Goal: Task Accomplishment & Management: Manage account settings

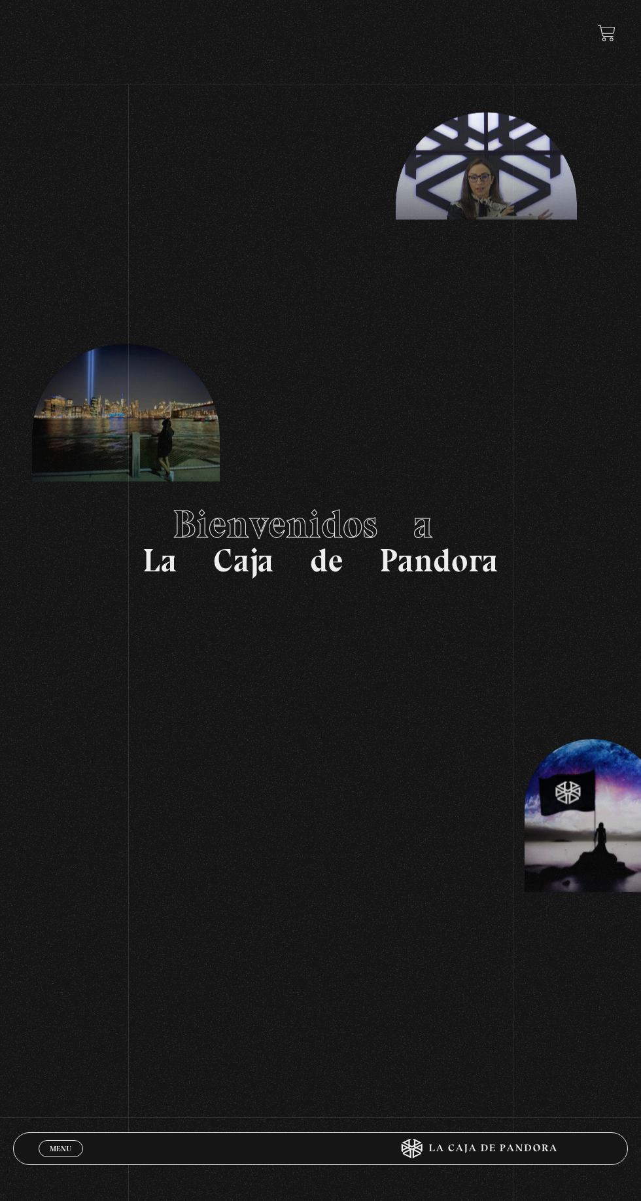
click at [57, 1146] on span "Menu" at bounding box center [61, 1149] width 22 height 8
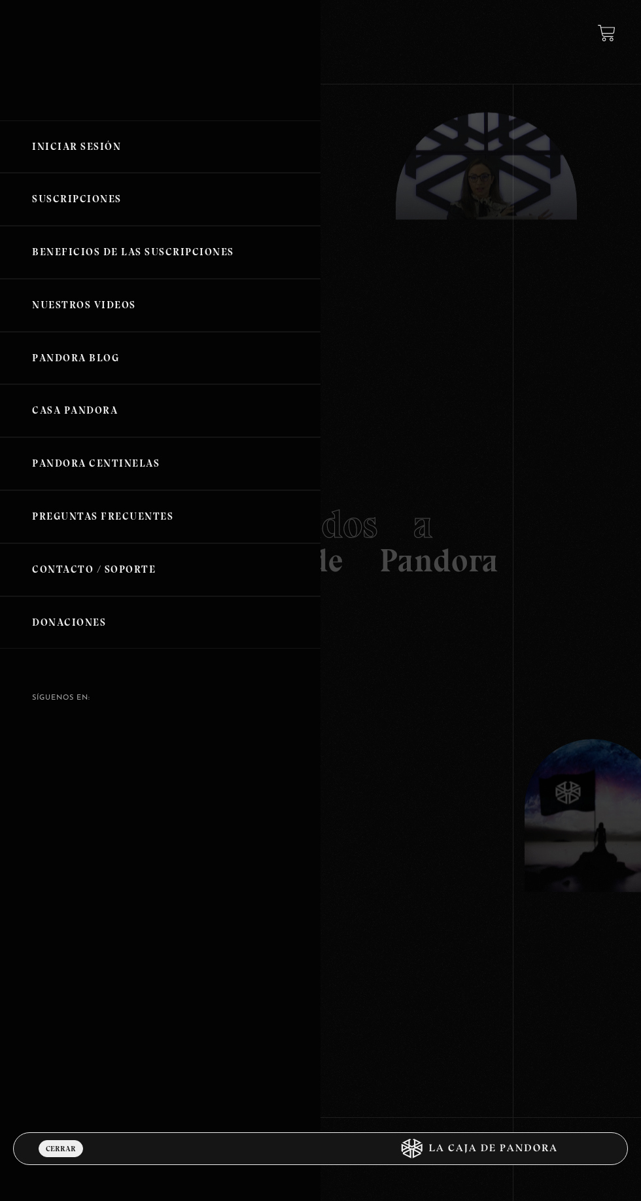
click at [141, 152] on link "Iniciar Sesión" at bounding box center [160, 146] width 321 height 53
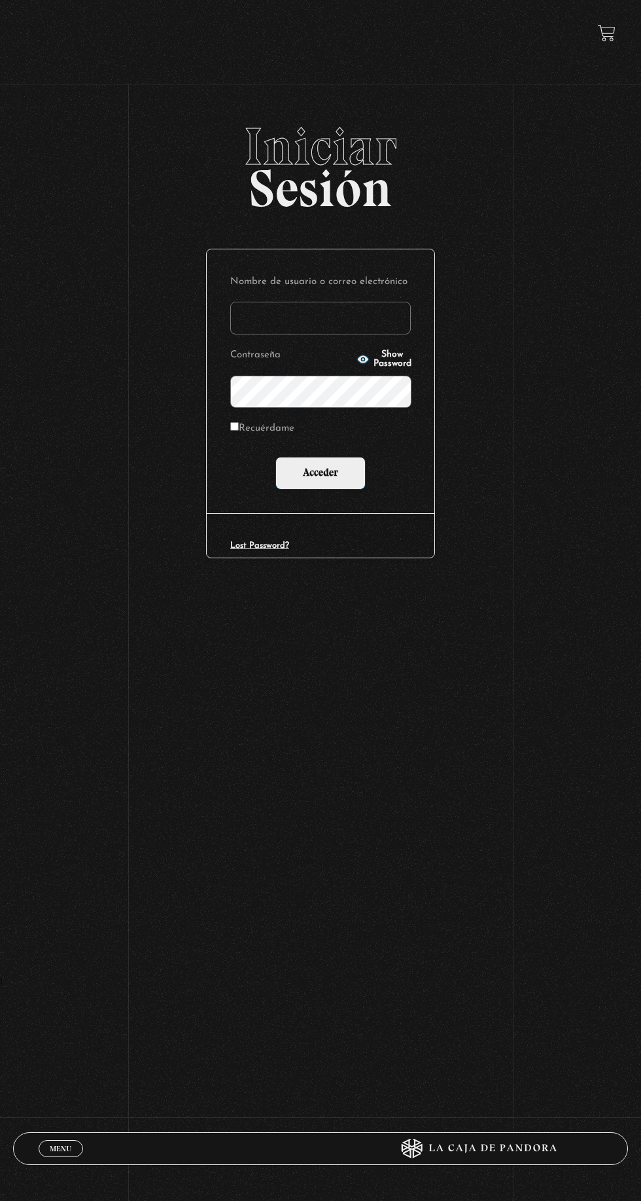
click at [361, 332] on input "Nombre de usuario o correo electrónico" at bounding box center [320, 318] width 181 height 33
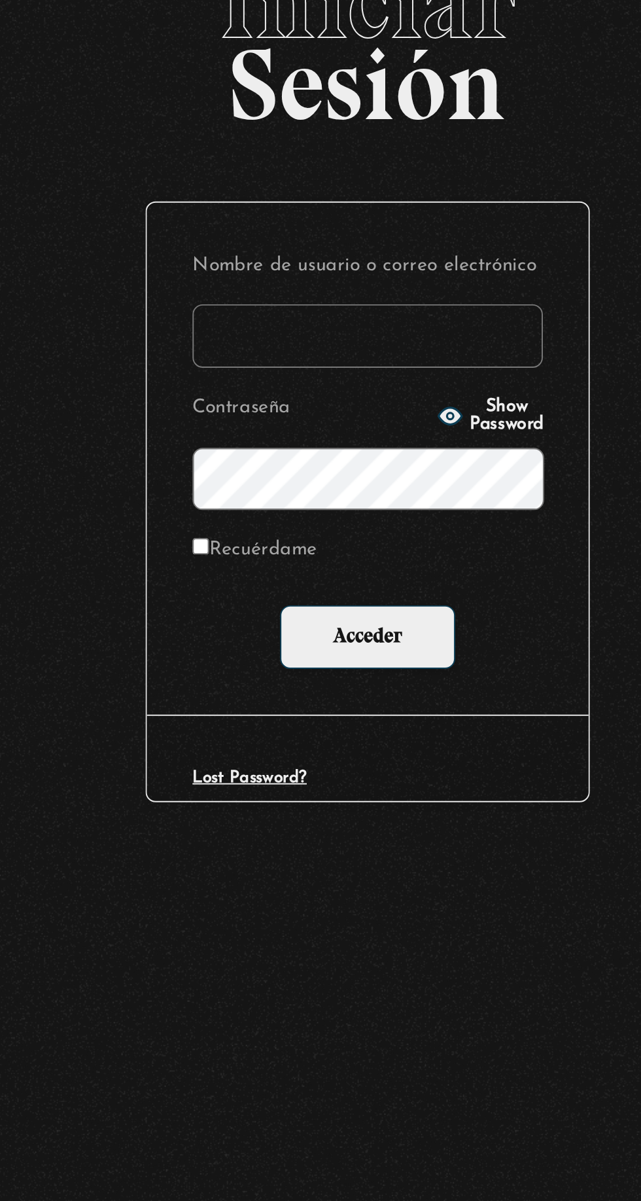
type input "ksolisvalverde@gmail.com"
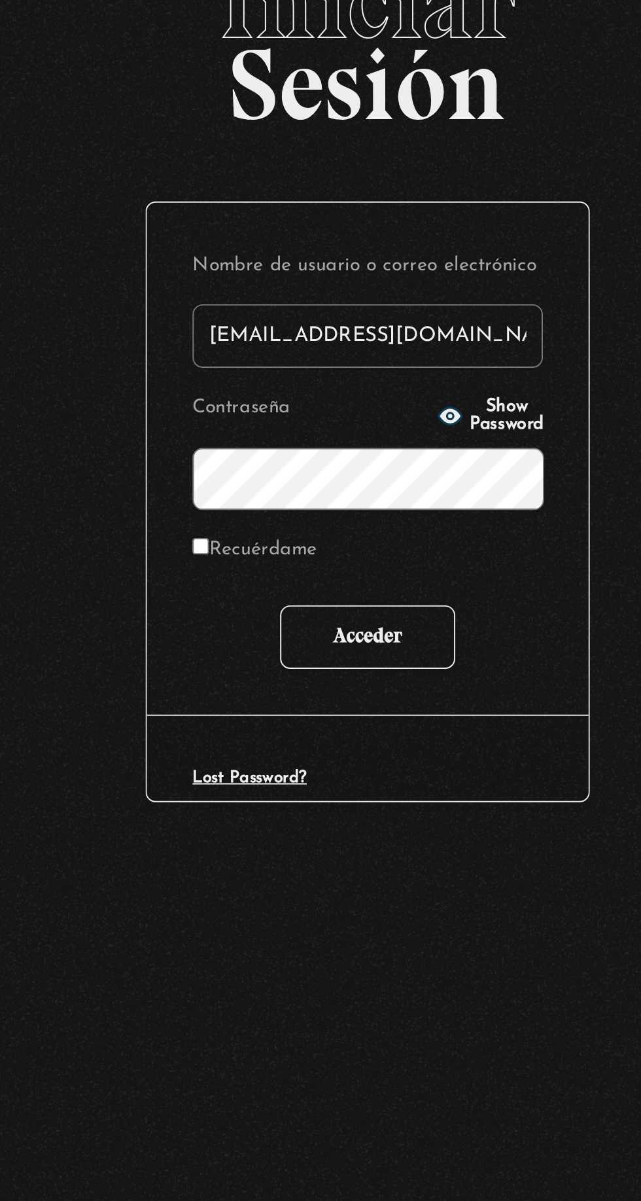
click at [336, 484] on input "Acceder" at bounding box center [321, 473] width 90 height 33
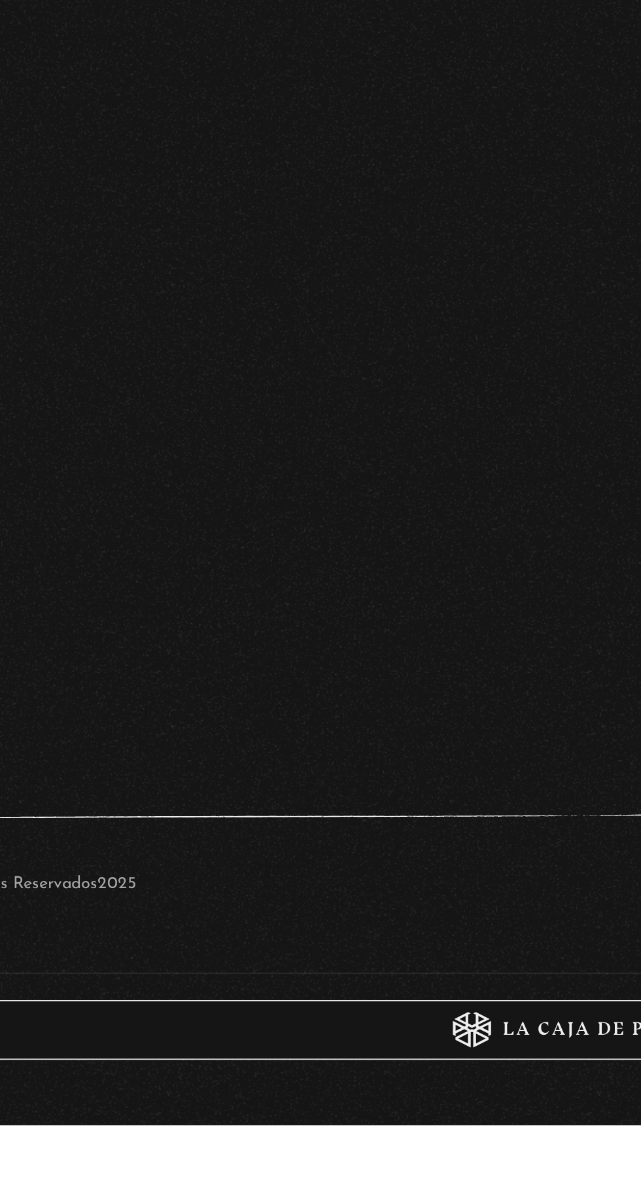
click at [334, 1052] on div "Menu Cerrar [PERSON_NAME] En vivos Pandora Centinelas Mi cuenta Salir [GEOGRAPH…" at bounding box center [320, 572] width 641 height 1145
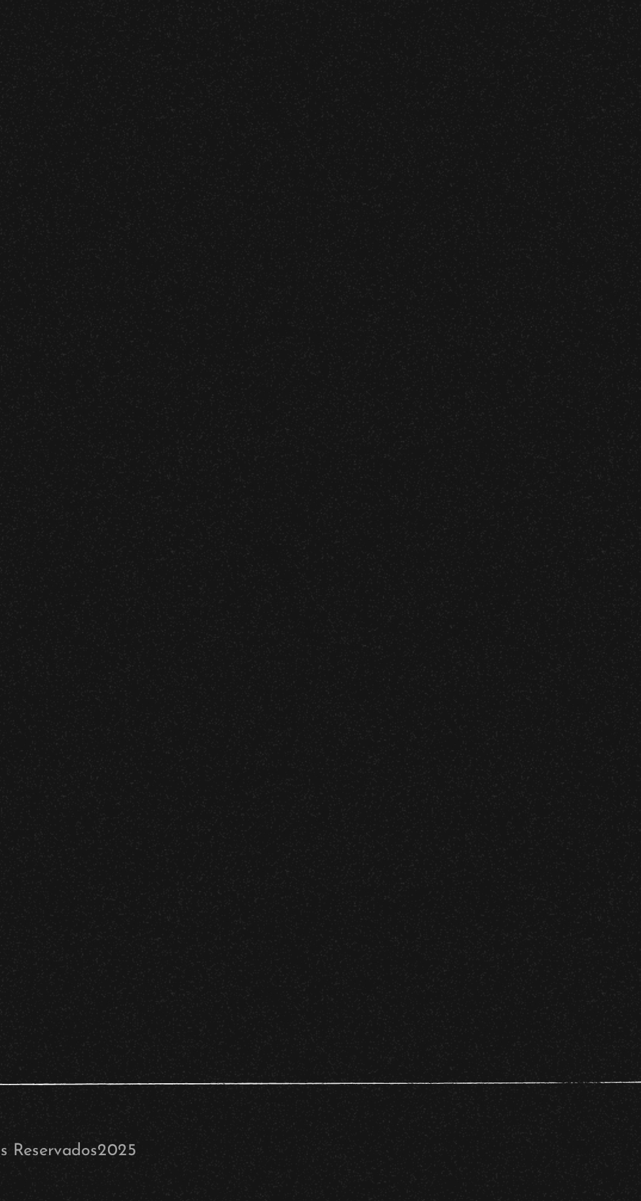
scroll to position [20, 0]
